Goal: Use online tool/utility: Utilize a website feature to perform a specific function

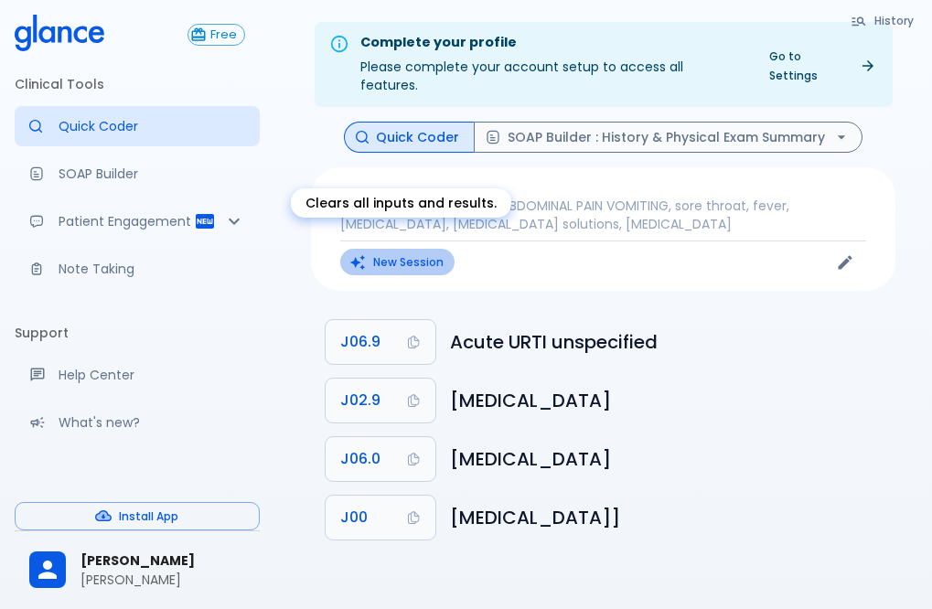
click at [423, 251] on button "New Session" at bounding box center [397, 262] width 114 height 27
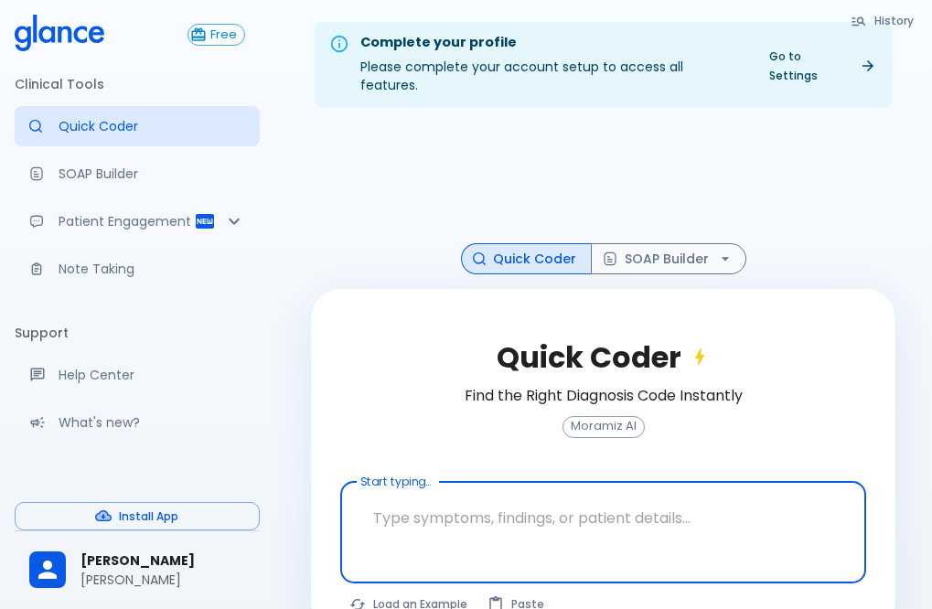
scroll to position [44, 0]
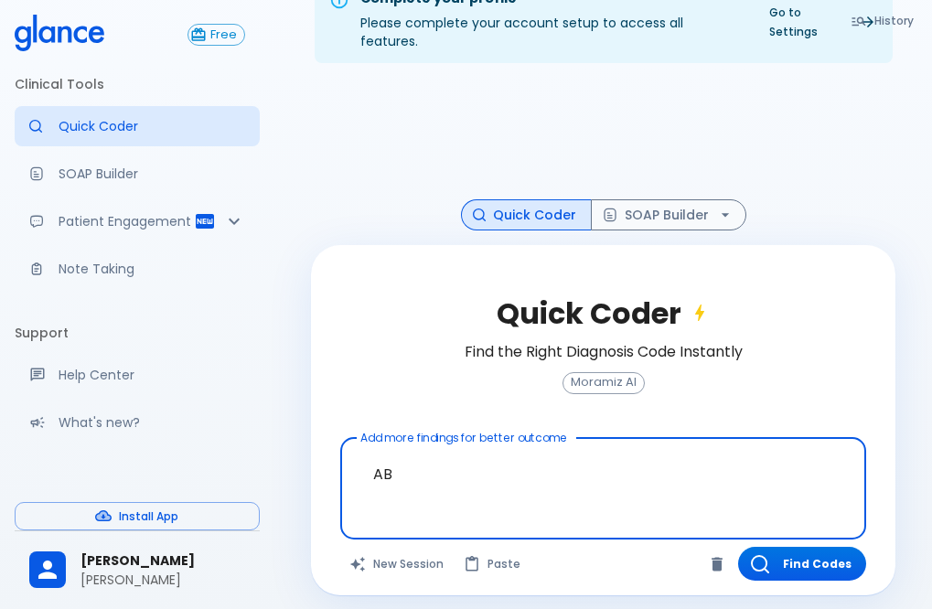
type textarea "A"
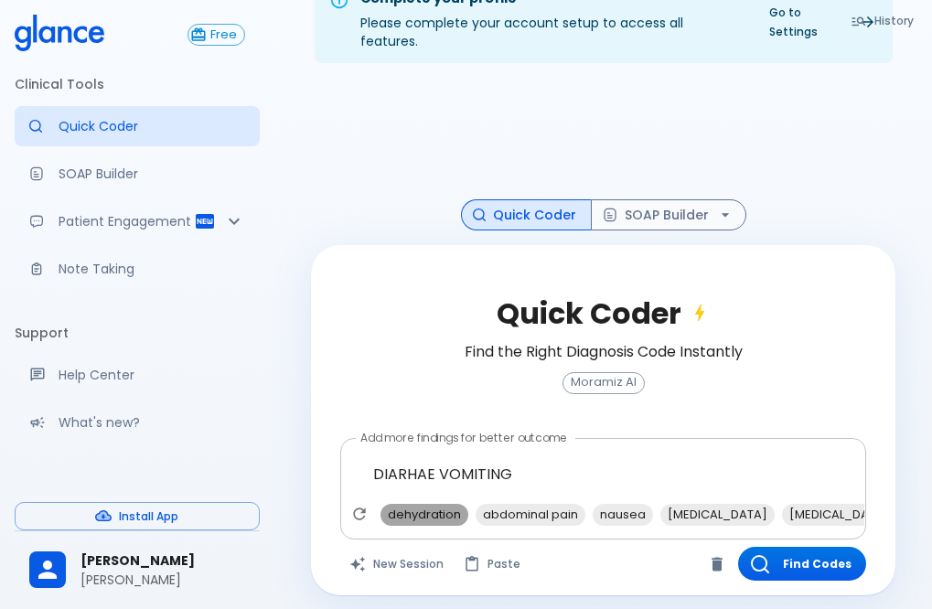
click at [431, 504] on span "dehydration" at bounding box center [424, 514] width 88 height 21
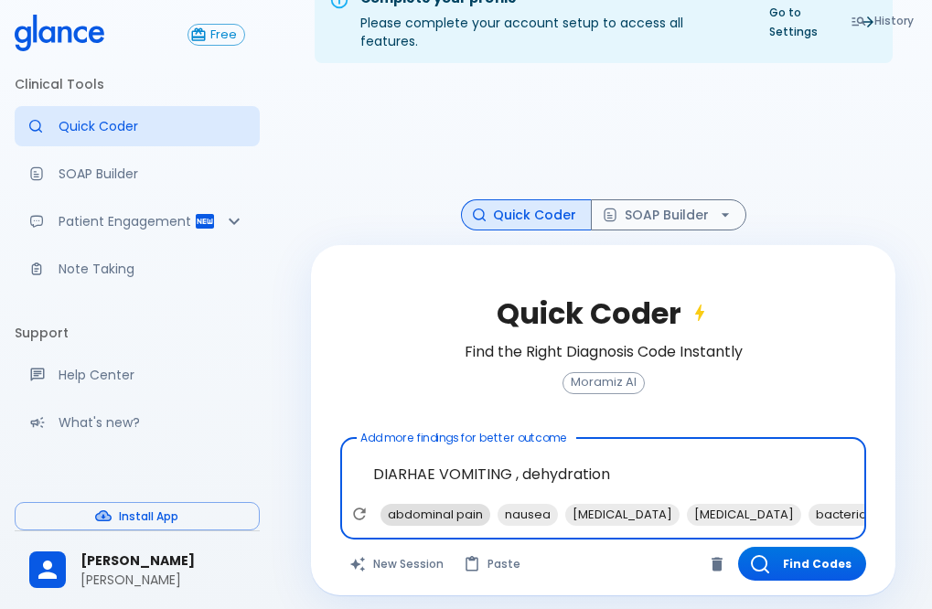
click at [440, 504] on span "abdominal pain" at bounding box center [435, 514] width 110 height 21
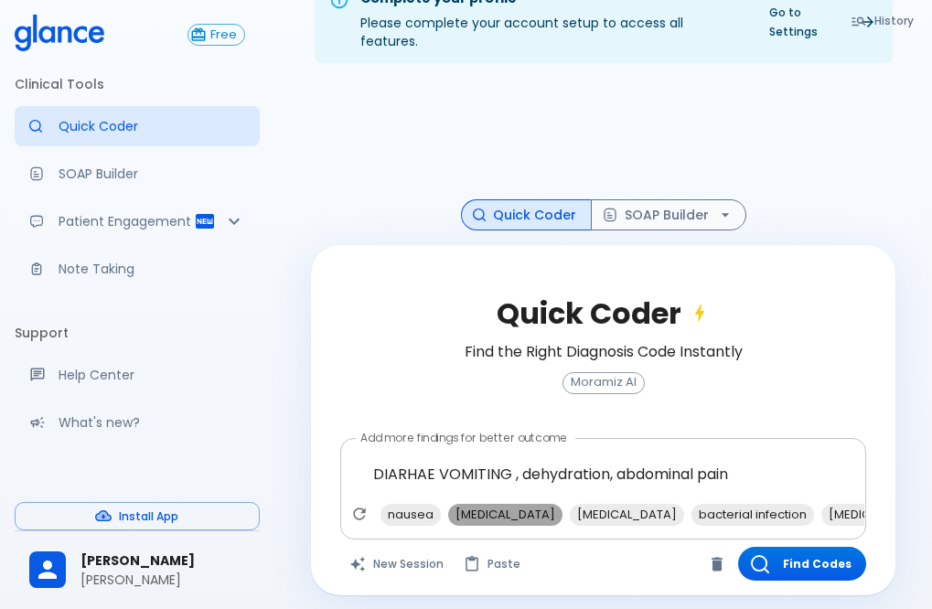
click at [550, 504] on span "[MEDICAL_DATA]" at bounding box center [505, 514] width 114 height 21
type textarea "DIARHAE VOMITING , dehydration, abdominal pain, [MEDICAL_DATA]"
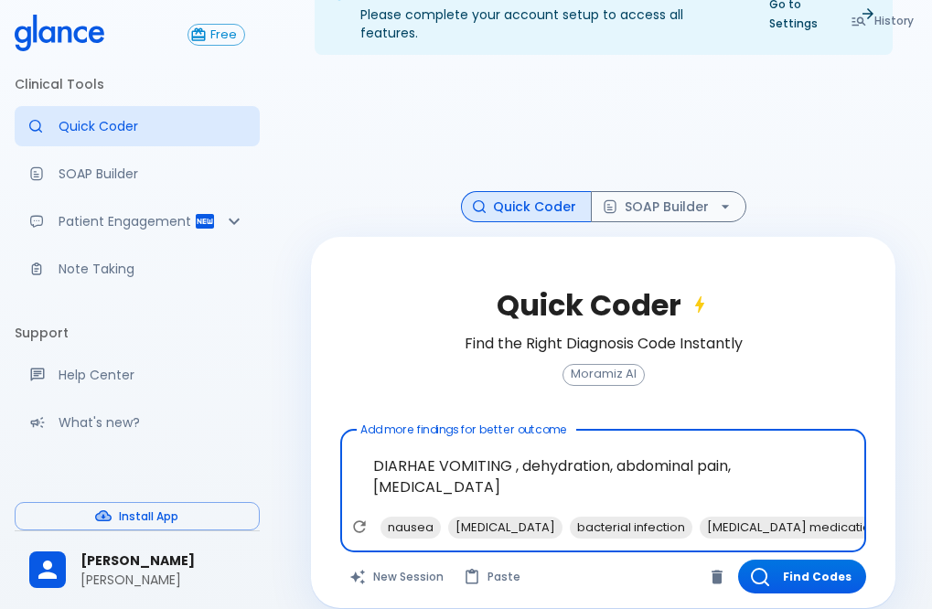
scroll to position [55, 0]
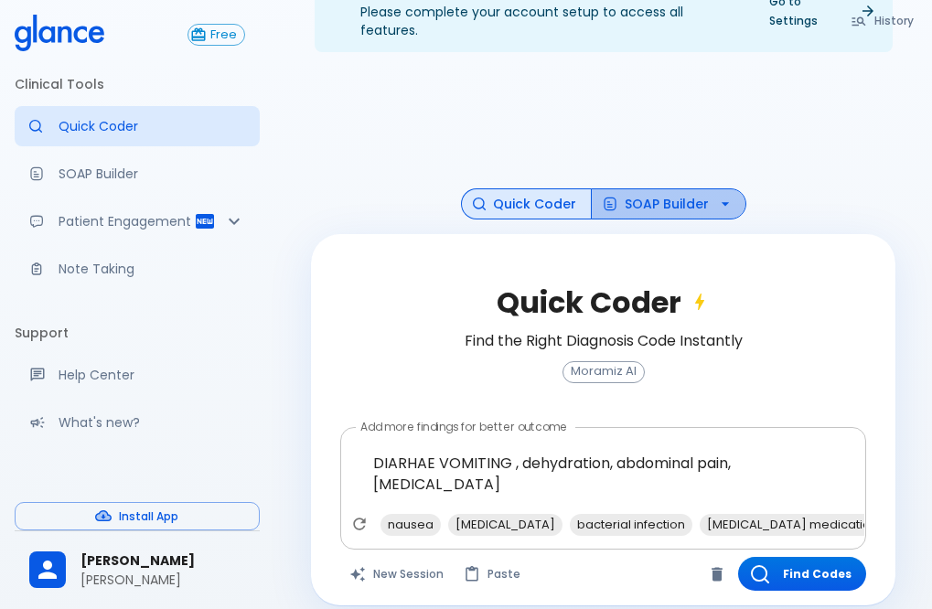
click at [669, 188] on button "SOAP Builder" at bounding box center [668, 204] width 155 height 32
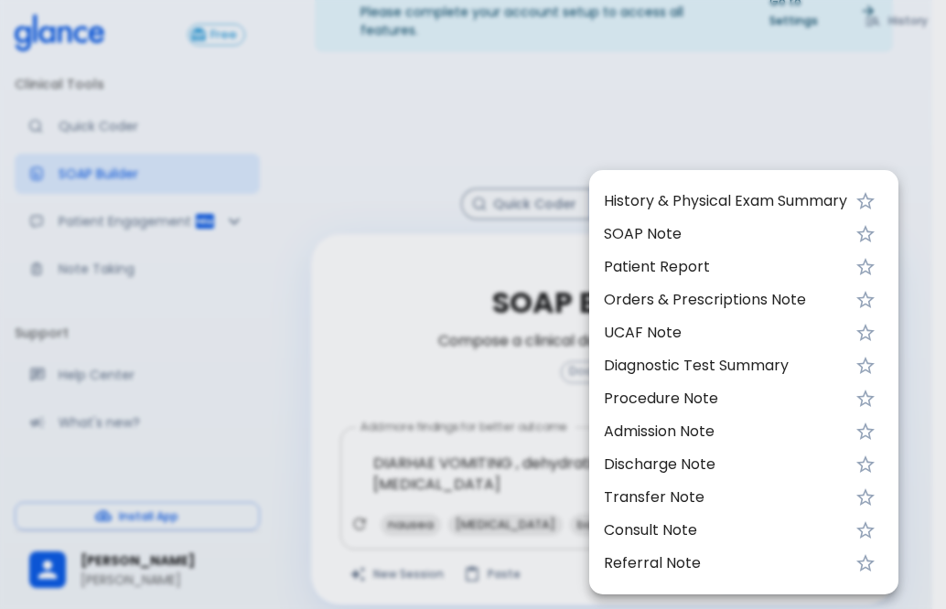
click at [703, 333] on span "UCAF Note" at bounding box center [725, 333] width 243 height 22
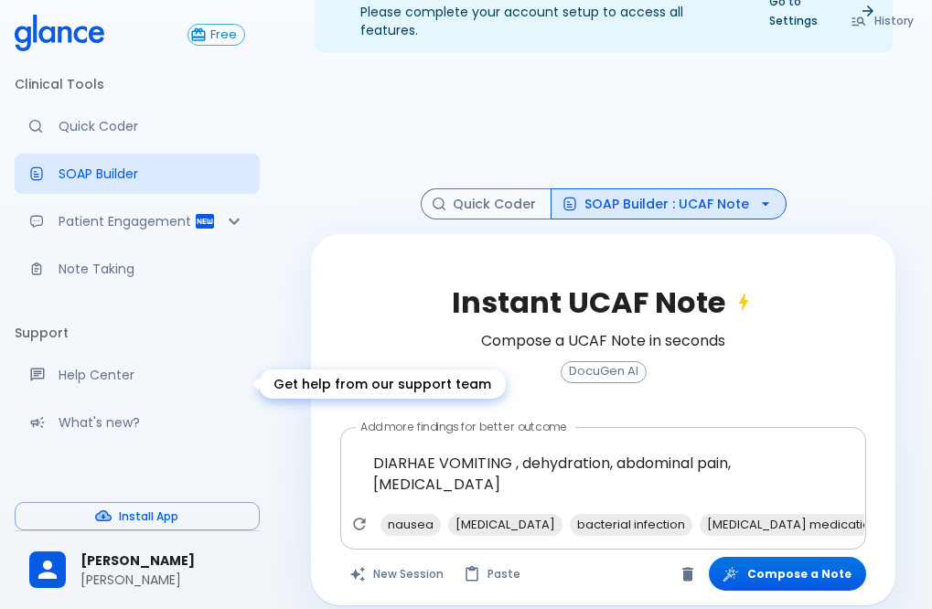
scroll to position [55, 0]
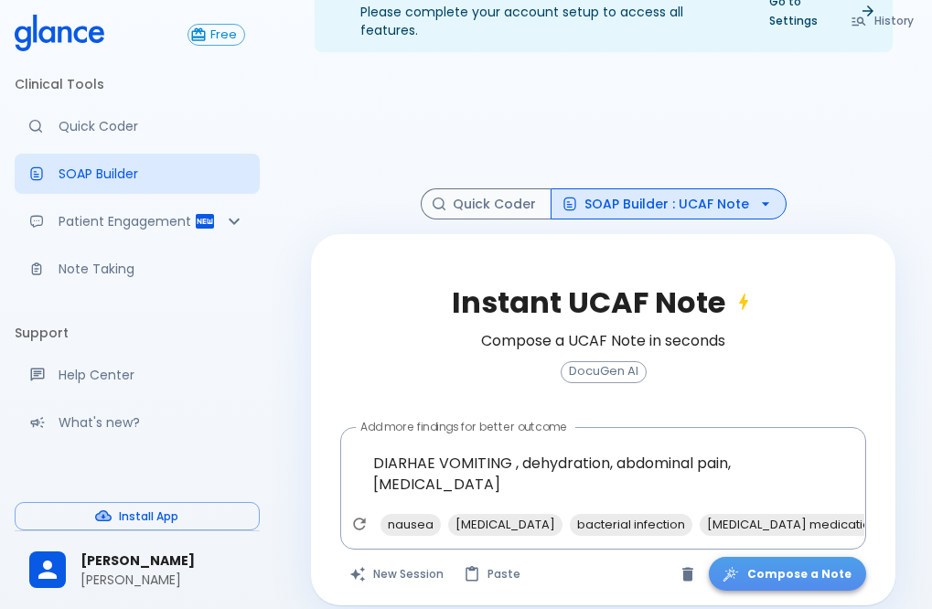
click at [817, 557] on button "Compose a Note" at bounding box center [787, 574] width 157 height 34
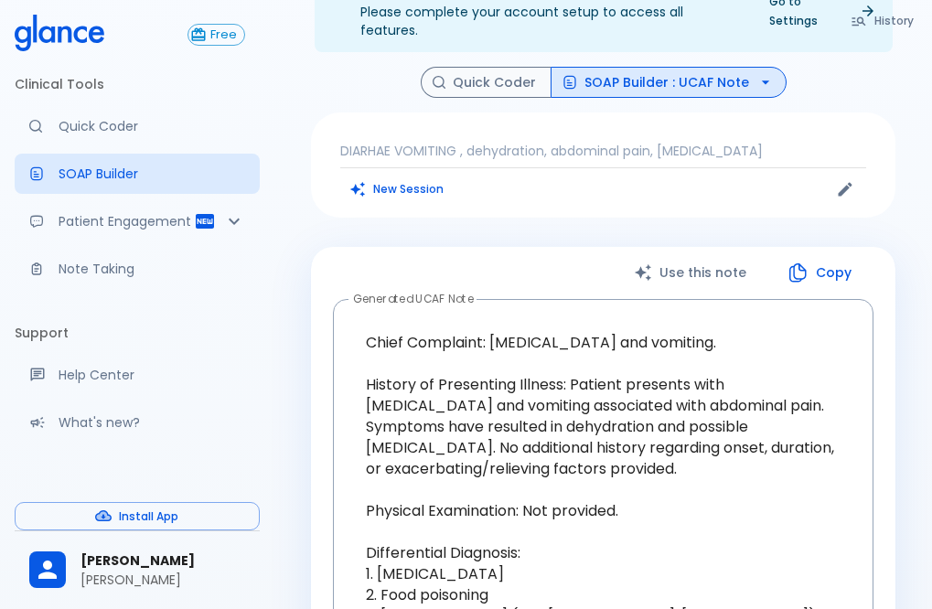
click at [894, 381] on div "Use this note Copy Generated UCAF Note Chief Complaint: [MEDICAL_DATA] and vomi…" at bounding box center [603, 609] width 584 height 725
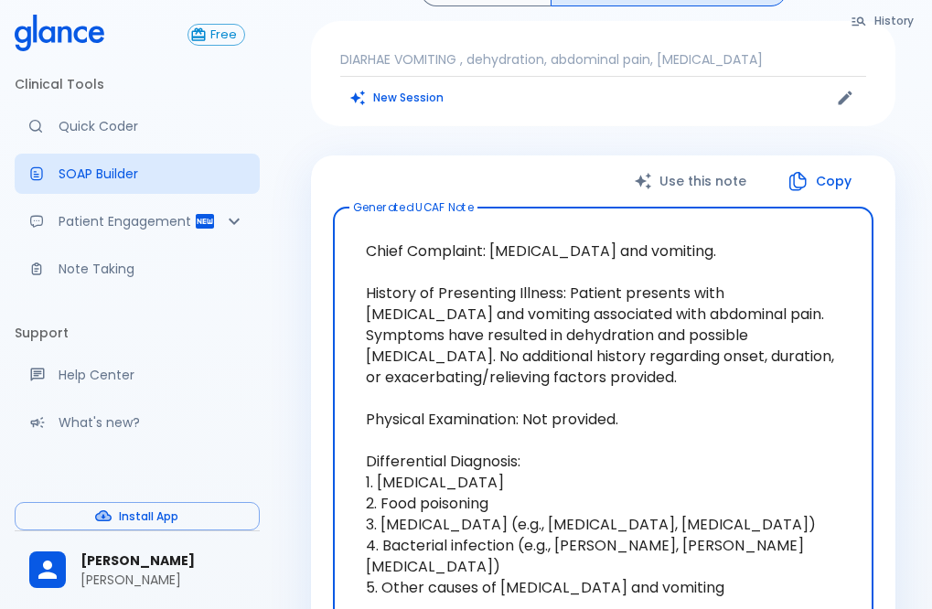
drag, startPoint x: 695, startPoint y: 235, endPoint x: 496, endPoint y: 240, distance: 199.4
click at [496, 240] on textarea "Chief Complaint: [MEDICAL_DATA] and vomiting. History of Presenting Illness: Pa…" at bounding box center [603, 503] width 515 height 562
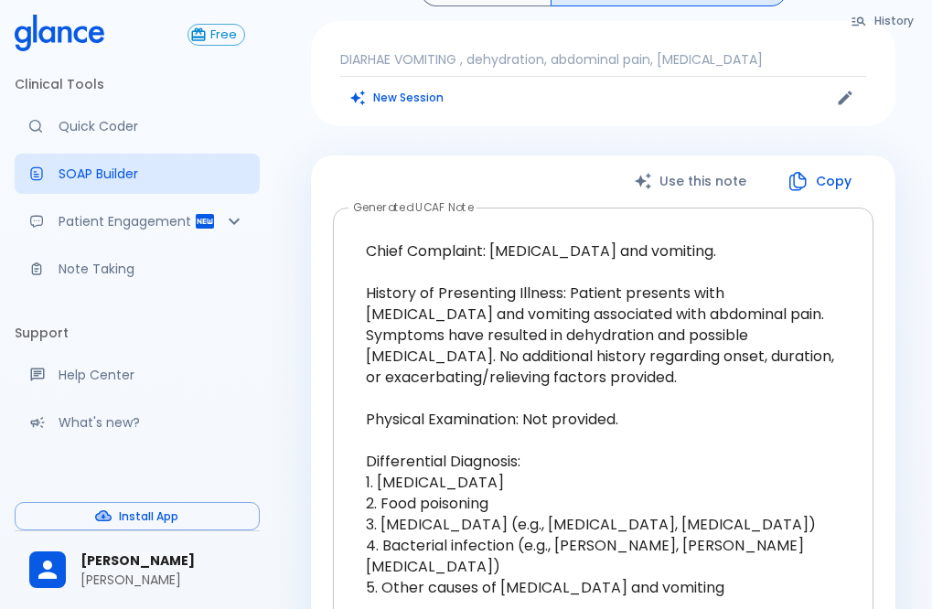
click at [861, 345] on div "Chief Complaint: [MEDICAL_DATA] and vomiting. History of Presenting Illness: Pa…" at bounding box center [603, 504] width 540 height 593
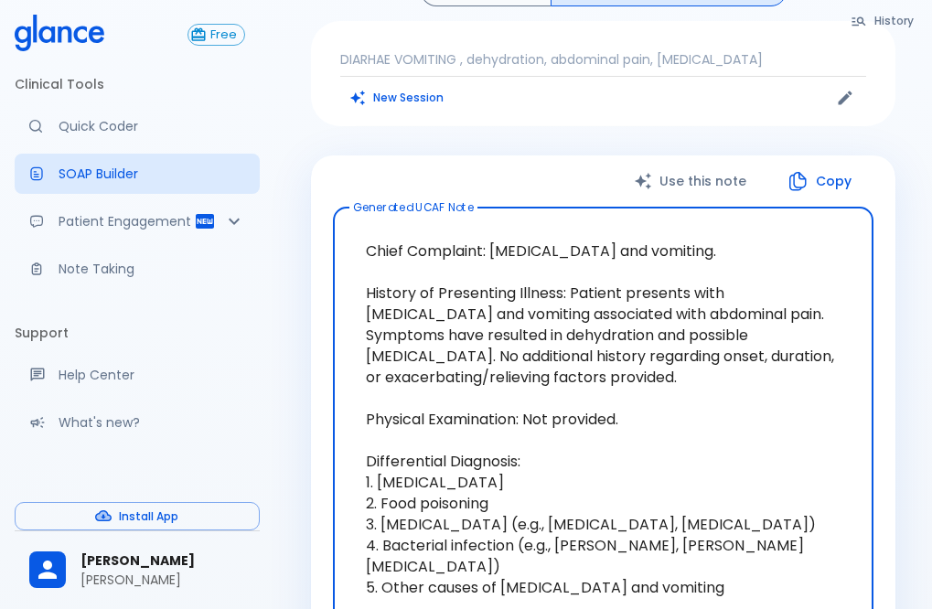
drag, startPoint x: 568, startPoint y: 273, endPoint x: 804, endPoint y: 318, distance: 240.1
click at [804, 318] on textarea "Chief Complaint: [MEDICAL_DATA] and vomiting. History of Presenting Illness: Pa…" at bounding box center [603, 503] width 515 height 562
click at [807, 380] on textarea "Chief Complaint: [MEDICAL_DATA] and vomiting. History of Presenting Illness: Pa…" at bounding box center [603, 503] width 515 height 562
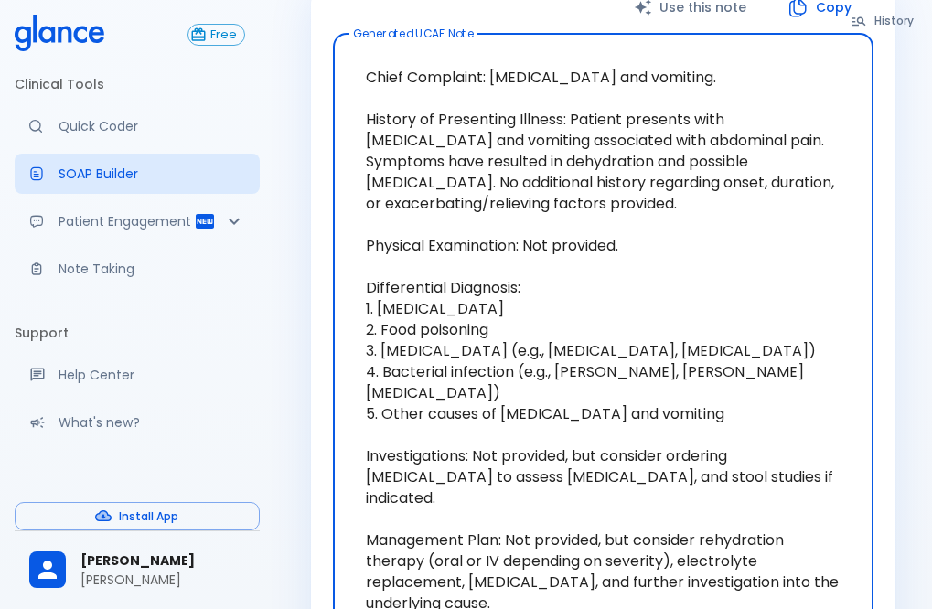
scroll to position [604, 0]
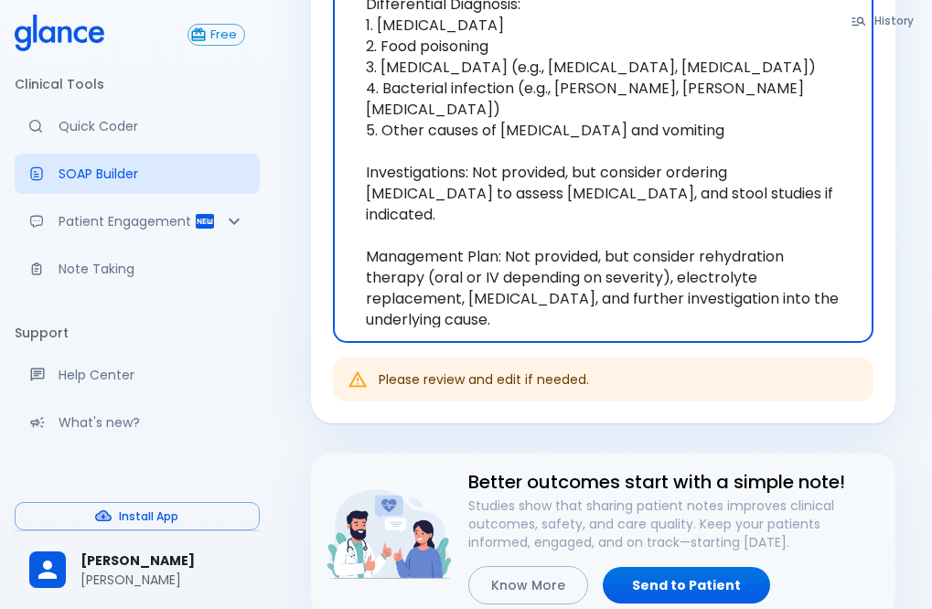
drag, startPoint x: 645, startPoint y: 214, endPoint x: 868, endPoint y: 254, distance: 226.7
click at [868, 254] on div "Chief Complaint: [MEDICAL_DATA] and vomiting. History of Presenting Illness: Pa…" at bounding box center [603, 46] width 540 height 593
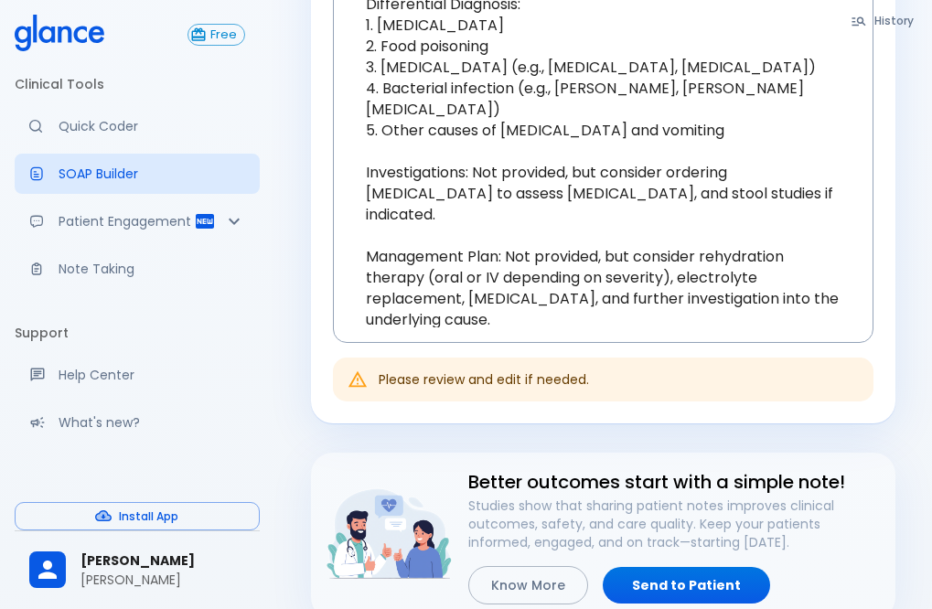
click at [839, 388] on div "Use this note Copy Generated UCAF Note Chief Complaint: [MEDICAL_DATA] and vomi…" at bounding box center [603, 60] width 584 height 725
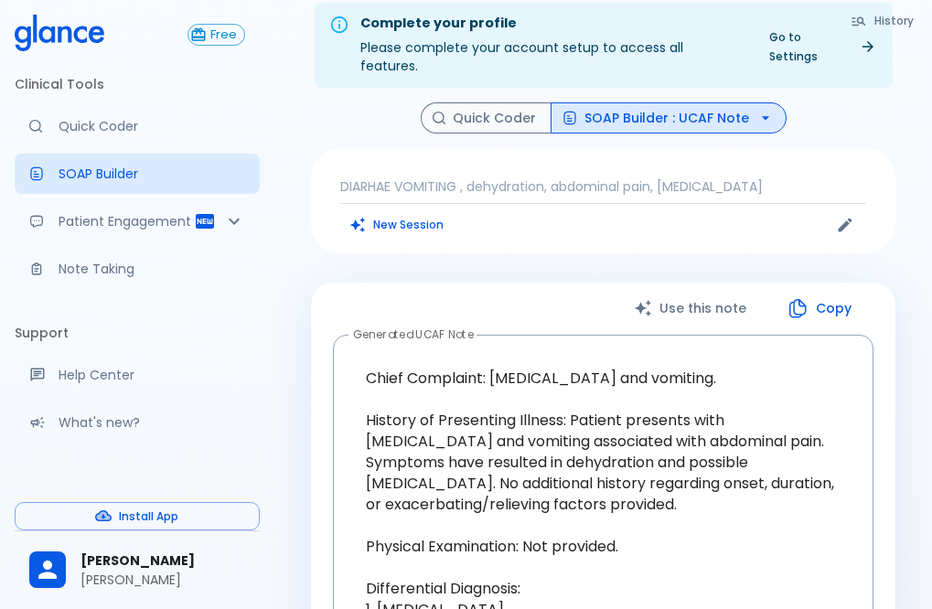
scroll to position [0, 0]
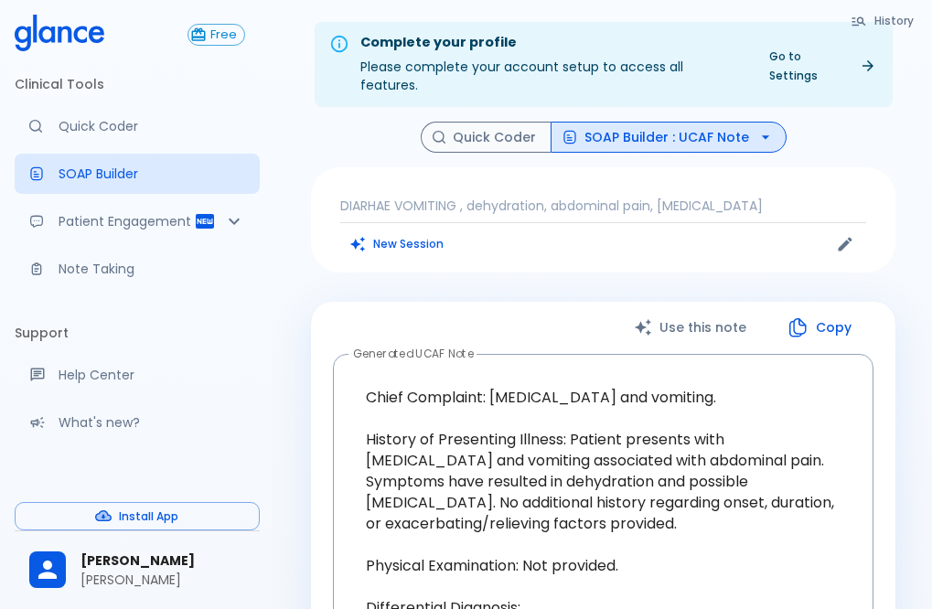
click at [664, 122] on button "SOAP Builder : UCAF Note" at bounding box center [668, 138] width 236 height 32
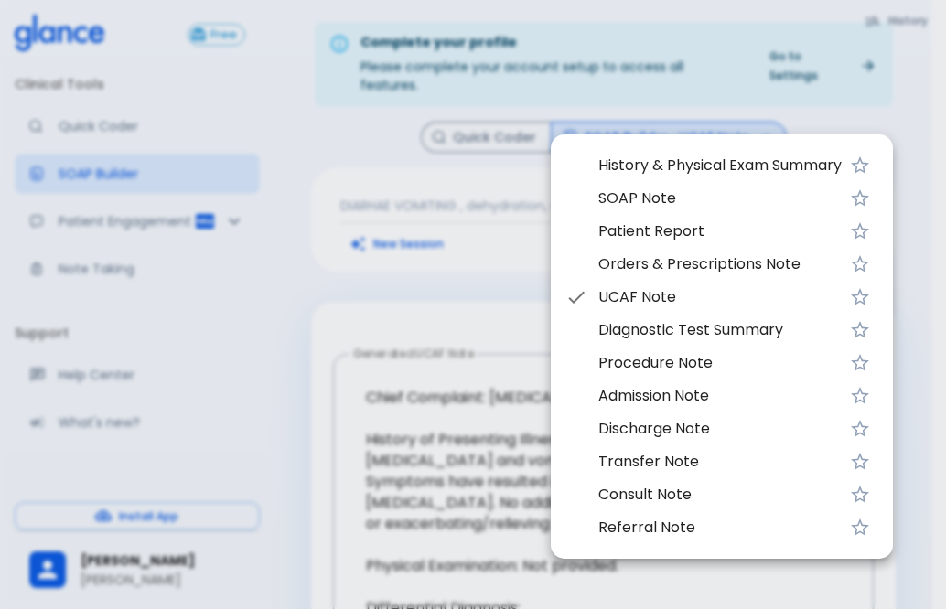
click at [684, 176] on li "History & Physical Exam Summary" at bounding box center [721, 165] width 342 height 33
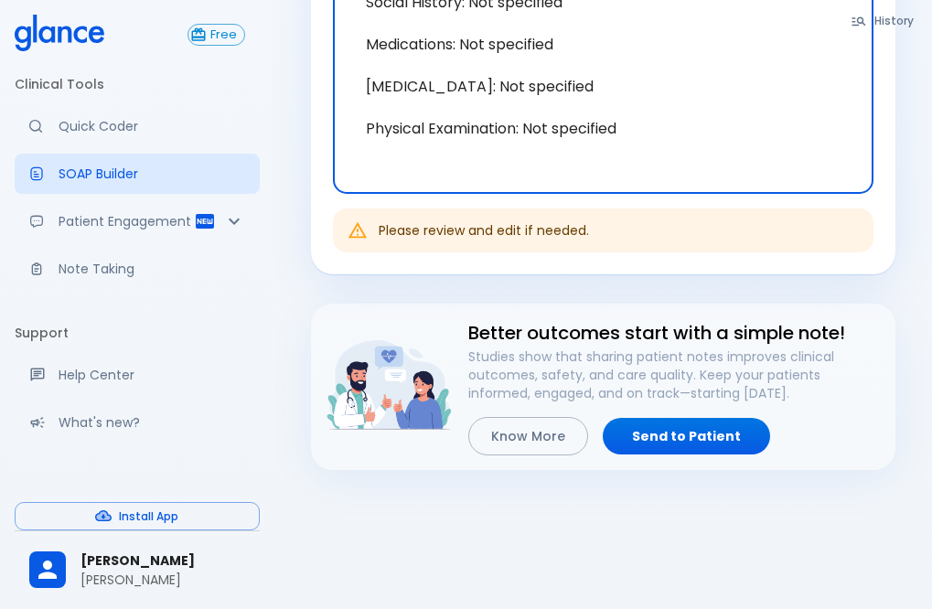
scroll to position [823, 0]
